Goal: Entertainment & Leisure: Consume media (video, audio)

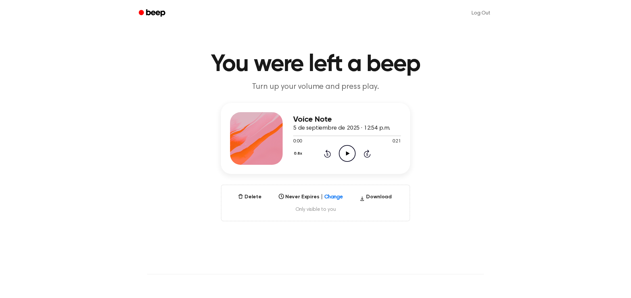
click at [296, 155] on button "0.8x" at bounding box center [298, 153] width 11 height 11
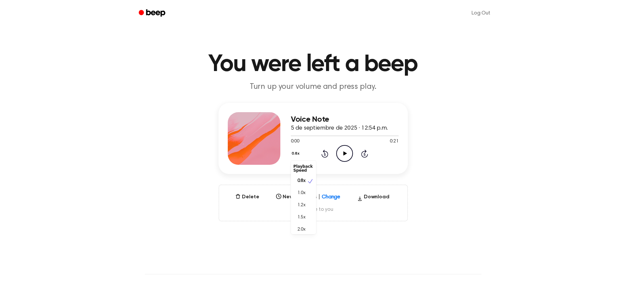
click at [435, 177] on div "Voice Note 5 de septiembre de 2025 · 12:54 p.m. 0:00 0:21 Your browser does not…" at bounding box center [313, 162] width 610 height 118
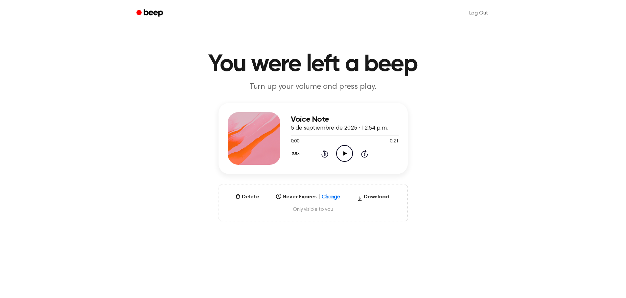
click at [342, 154] on icon "Play Audio" at bounding box center [344, 153] width 17 height 17
click at [346, 154] on icon "Play Audio" at bounding box center [344, 153] width 17 height 17
